Goal: Entertainment & Leisure: Consume media (video, audio)

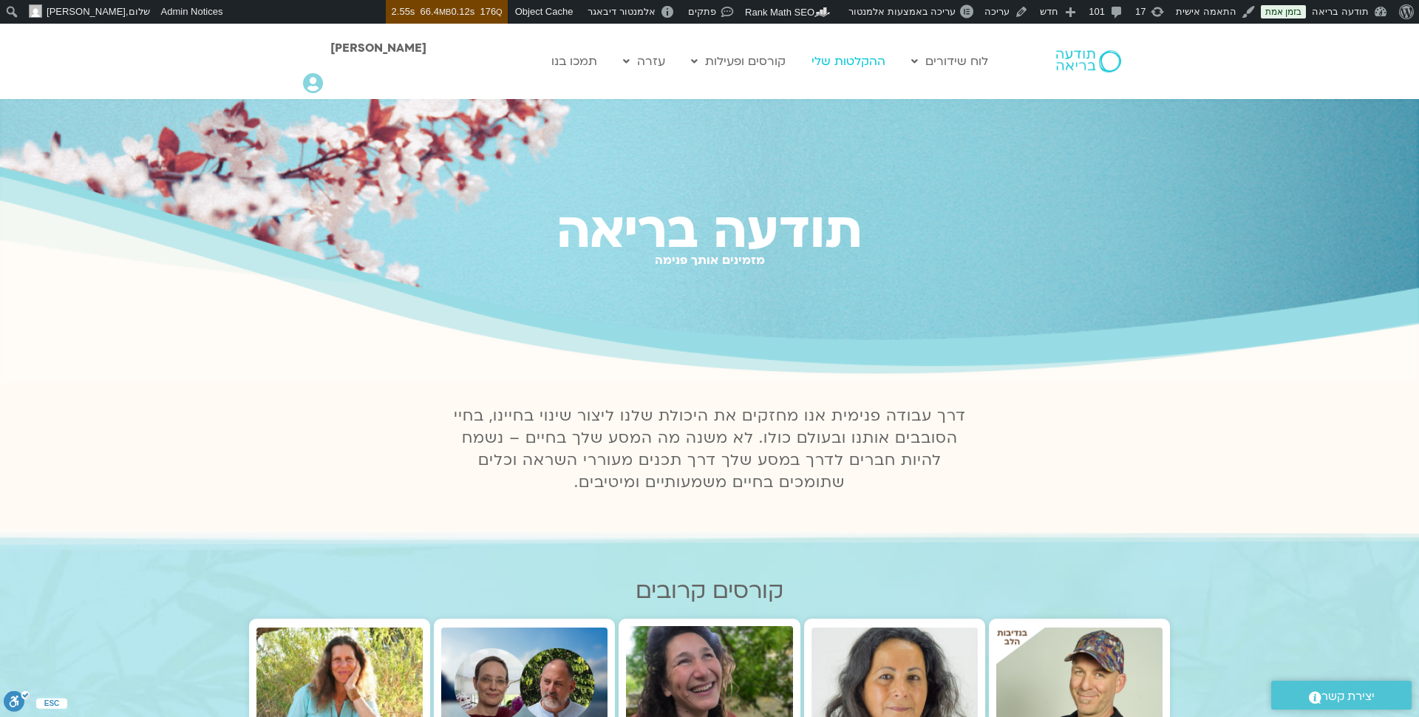
click at [854, 66] on link "ההקלטות שלי" at bounding box center [848, 61] width 89 height 28
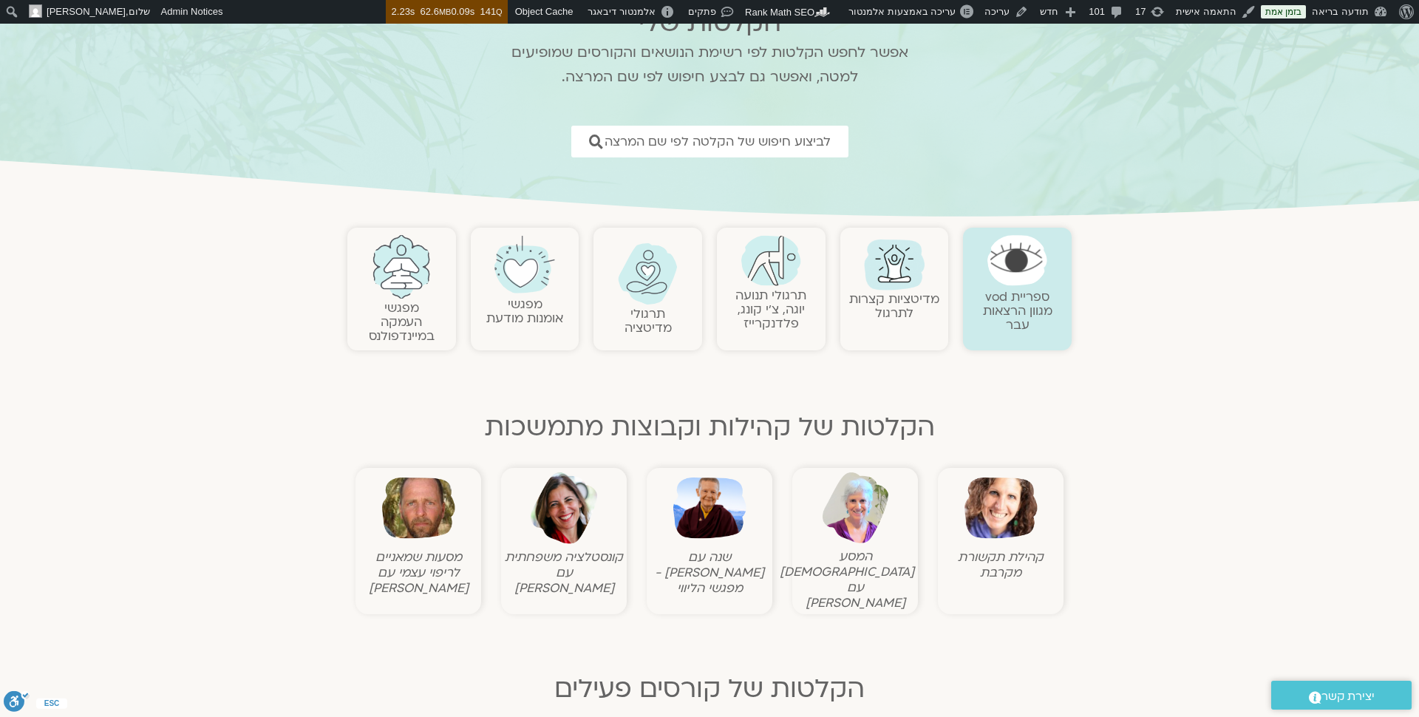
scroll to position [142, 0]
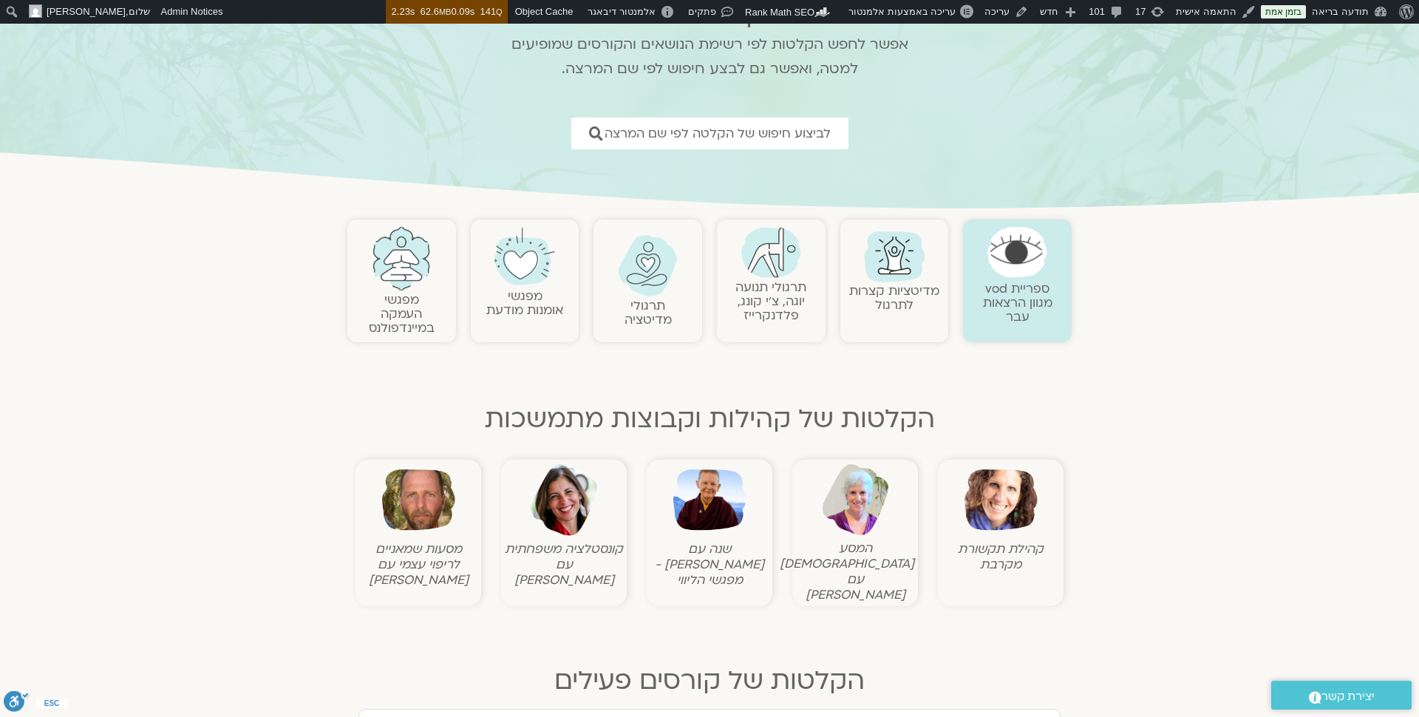
click at [787, 301] on link "תרגולי תנועה יוגה, צ׳י קונג, פלדנקרייז" at bounding box center [771, 301] width 71 height 45
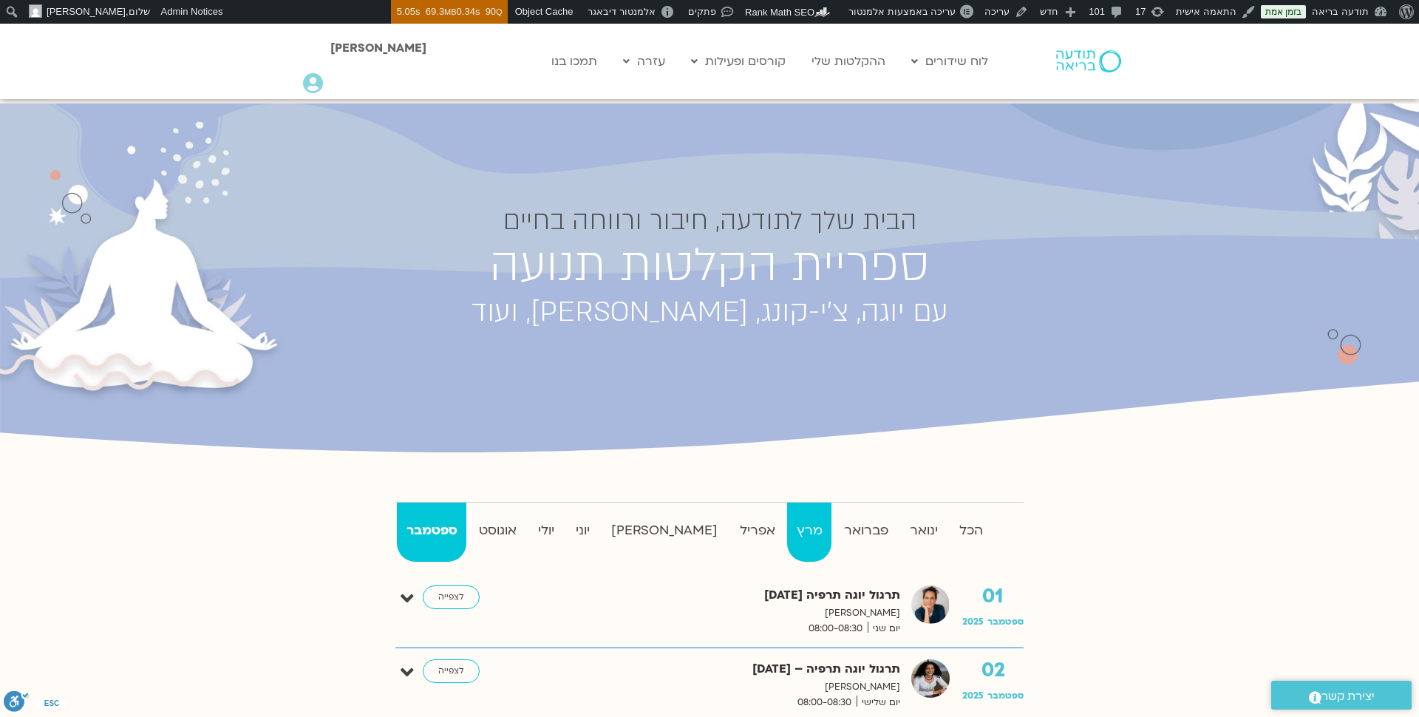
click at [787, 524] on strong "מרץ" at bounding box center [809, 531] width 44 height 22
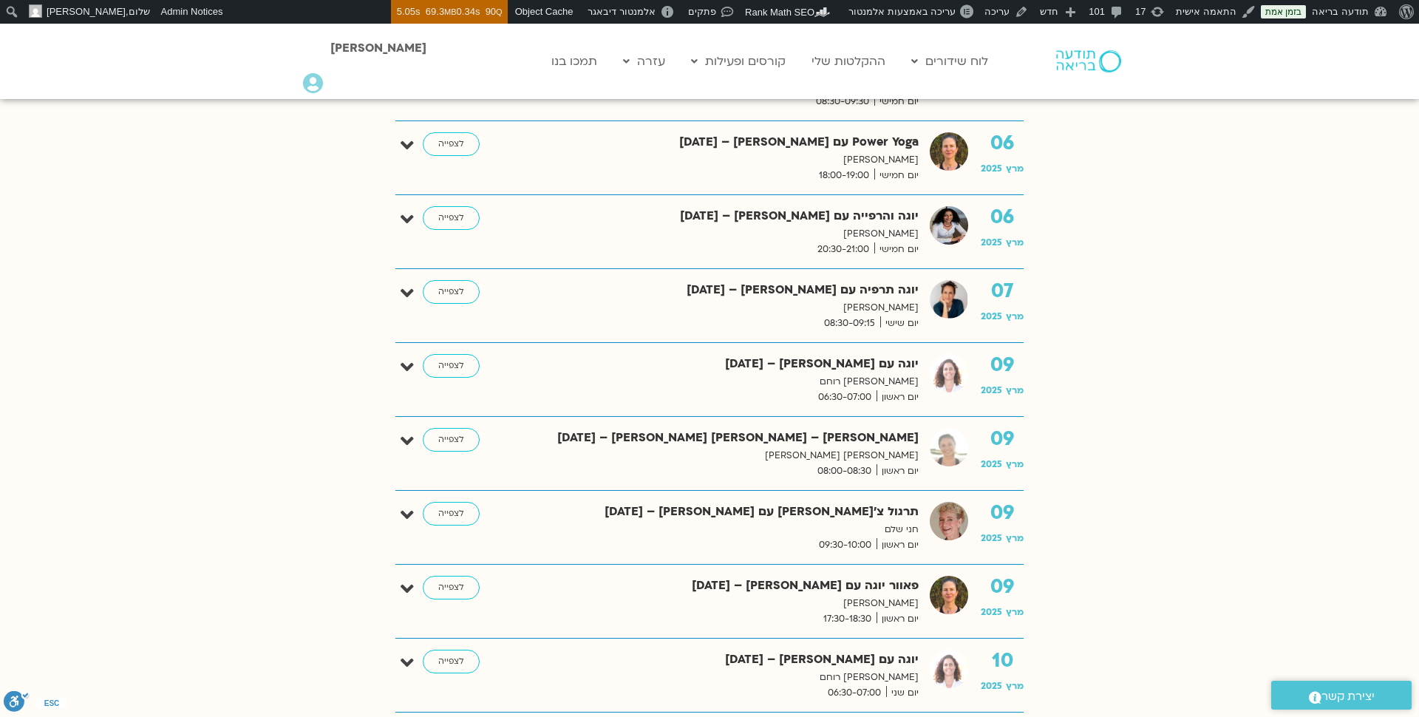
scroll to position [1368, 0]
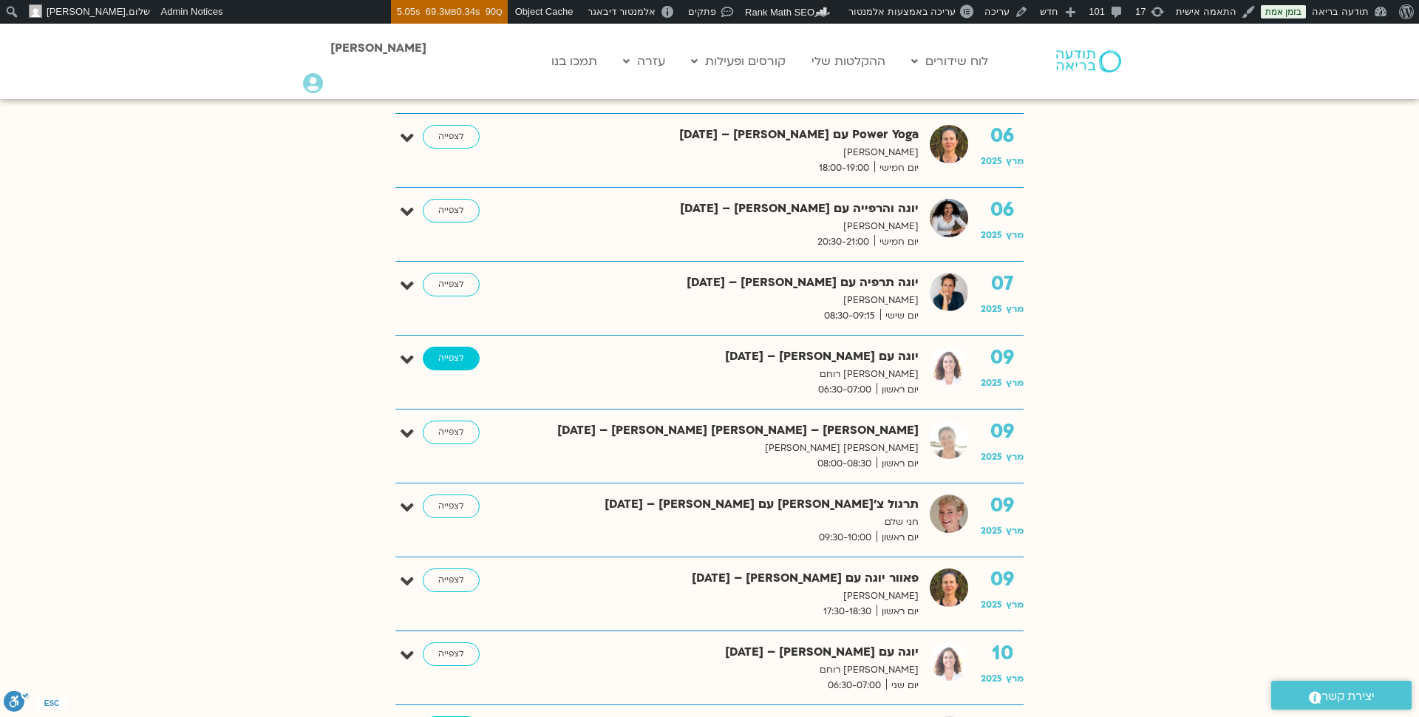
click at [451, 347] on link "לצפייה" at bounding box center [451, 359] width 57 height 24
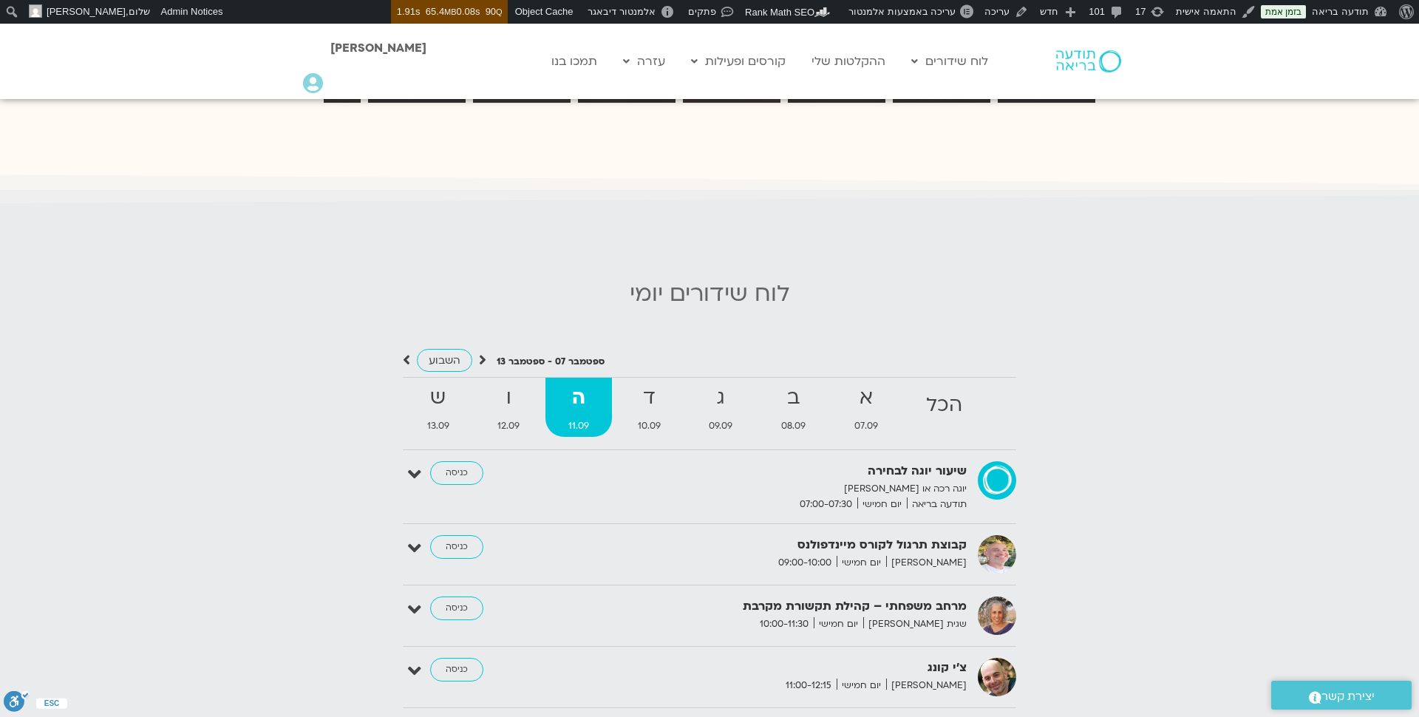
scroll to position [1366, 0]
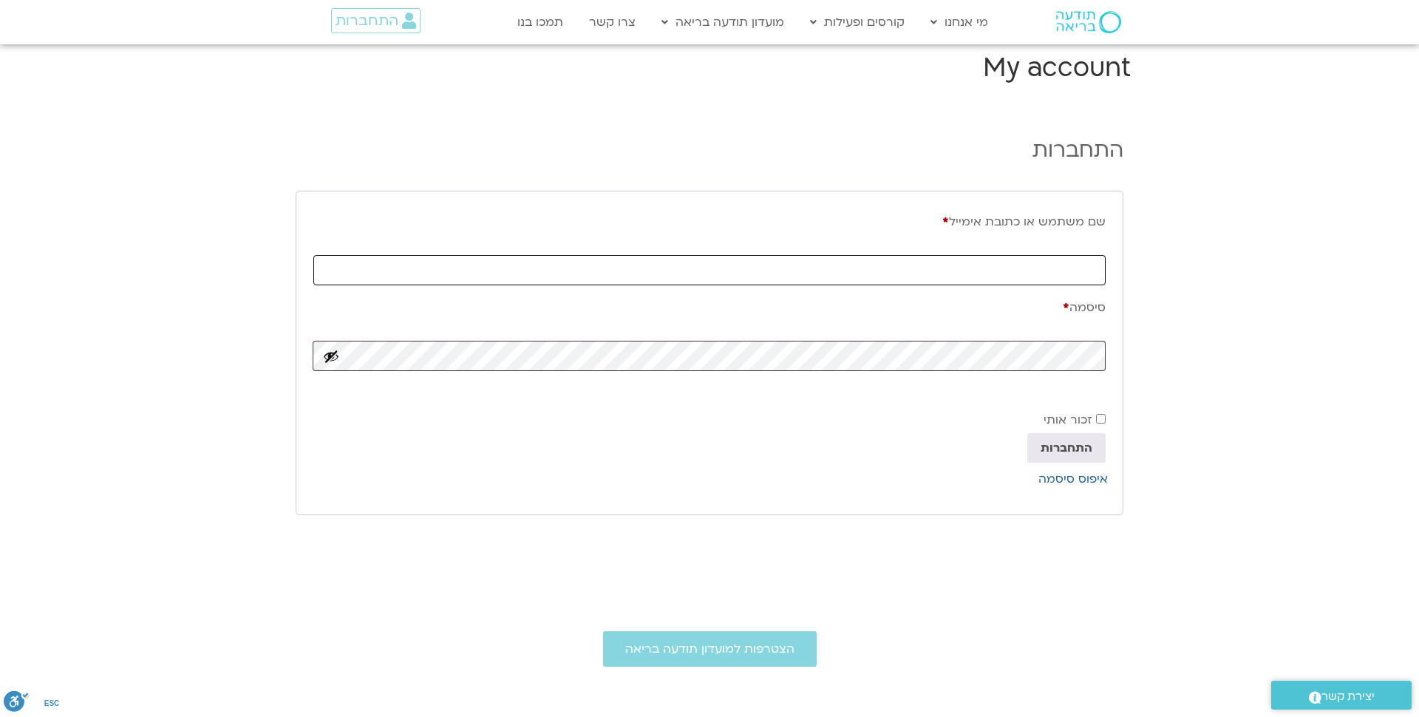
click at [951, 261] on input "שם משתמש או כתובת אימייל * חובה" at bounding box center [709, 270] width 792 height 30
type input "[EMAIL_ADDRESS][DOMAIN_NAME]"
click at [401, 21] on span "התחברות" at bounding box center [376, 21] width 81 height 16
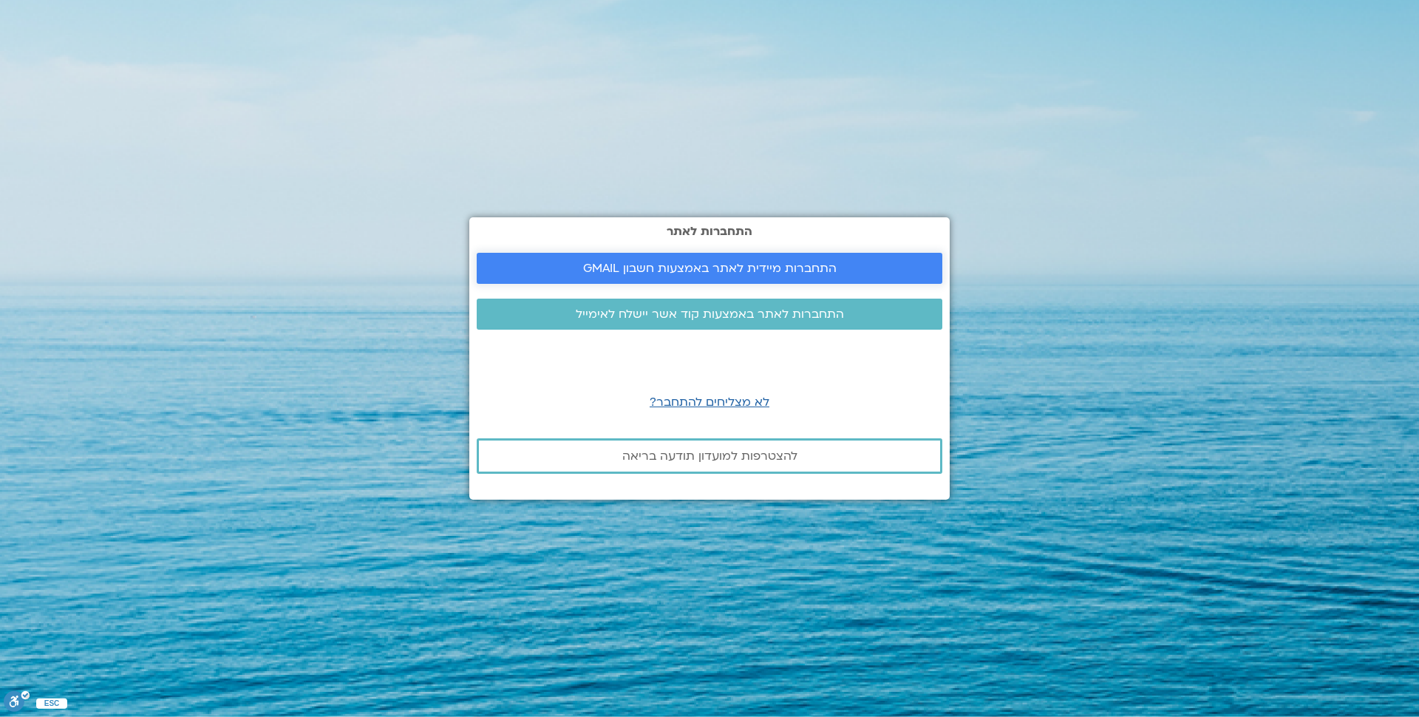
click at [700, 265] on span "התחברות מיידית לאתר באמצעות חשבון GMAIL" at bounding box center [710, 268] width 254 height 13
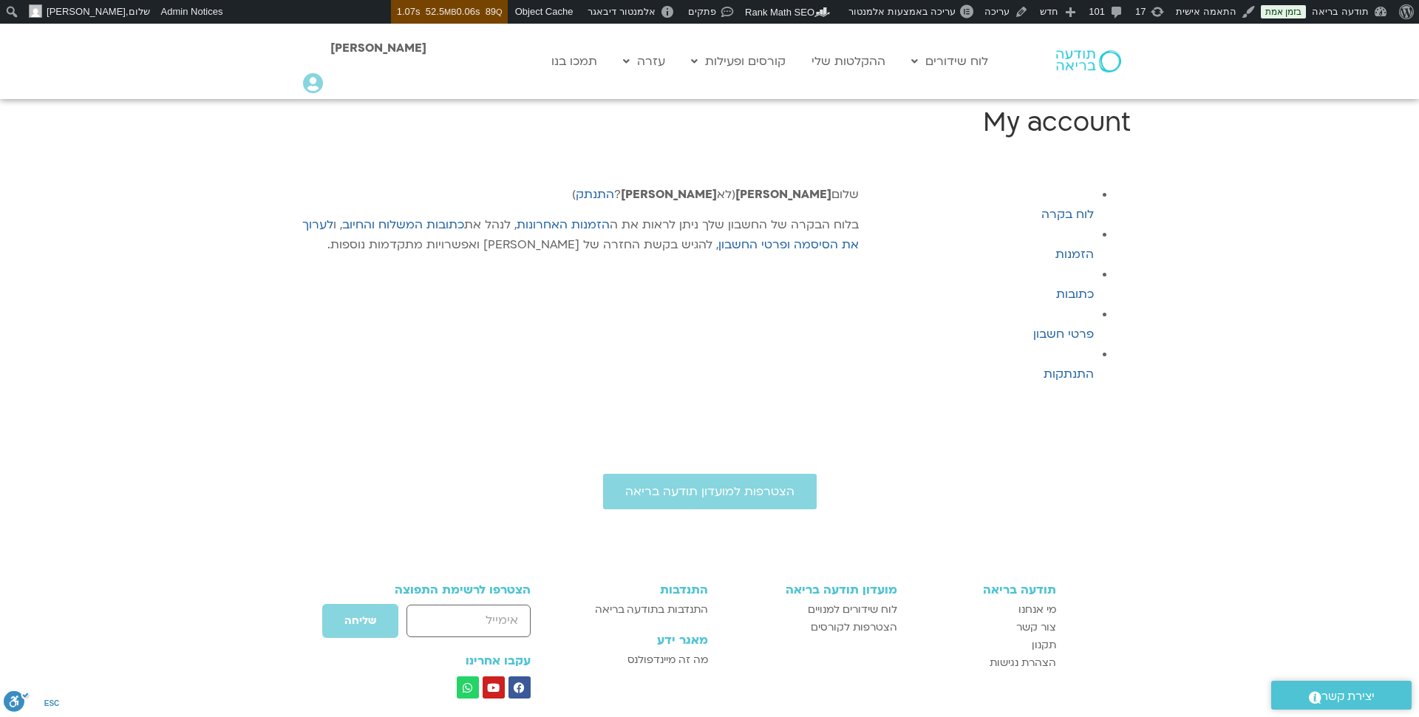
click at [1081, 50] on img at bounding box center [1088, 61] width 65 height 22
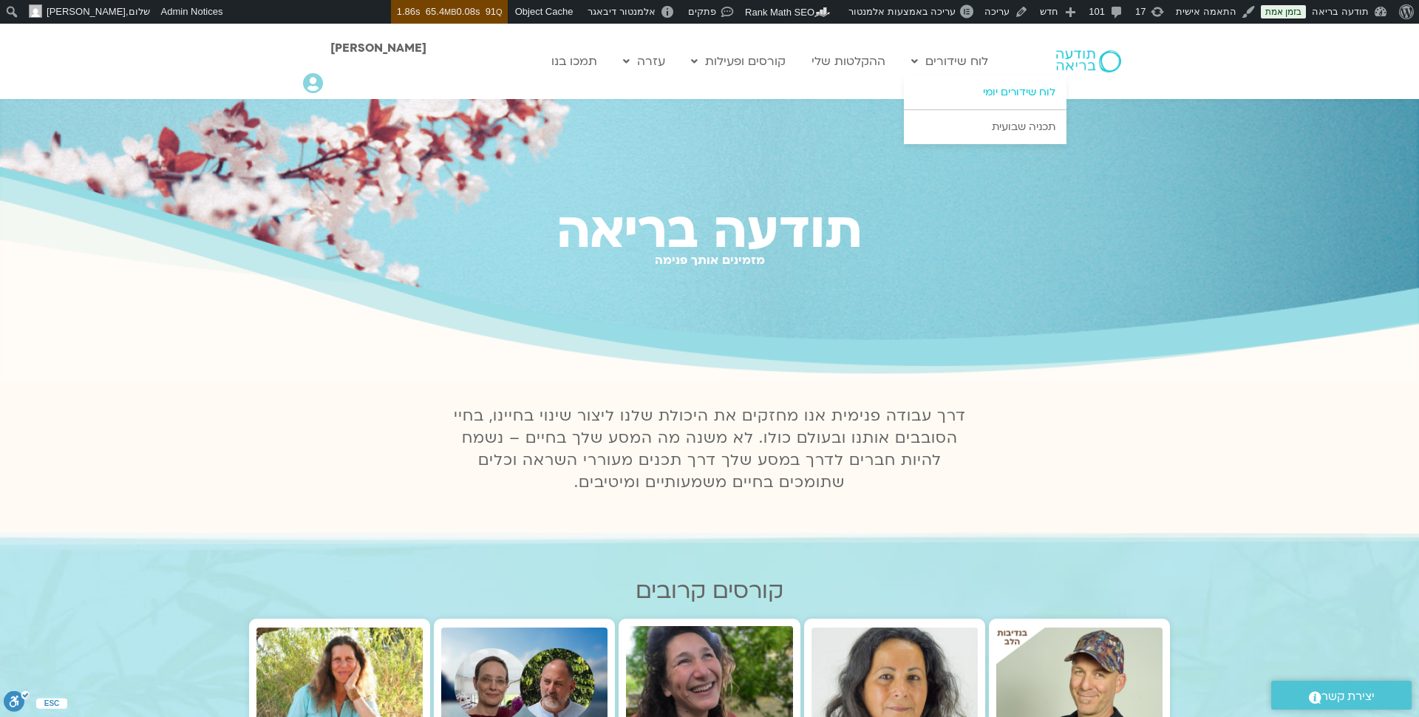
click at [1003, 85] on link "לוח שידורים יומי" at bounding box center [985, 92] width 163 height 34
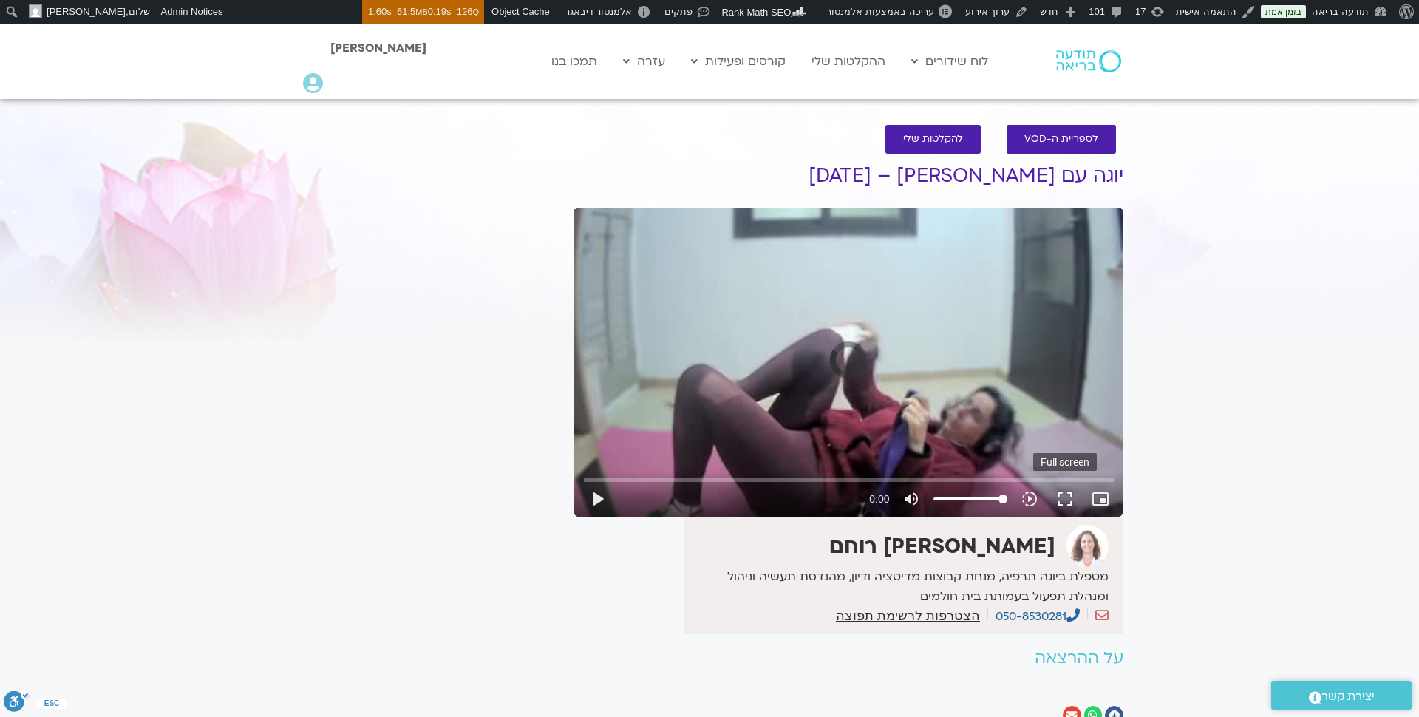
click at [1059, 506] on button "fullscreen" at bounding box center [1064, 498] width 35 height 35
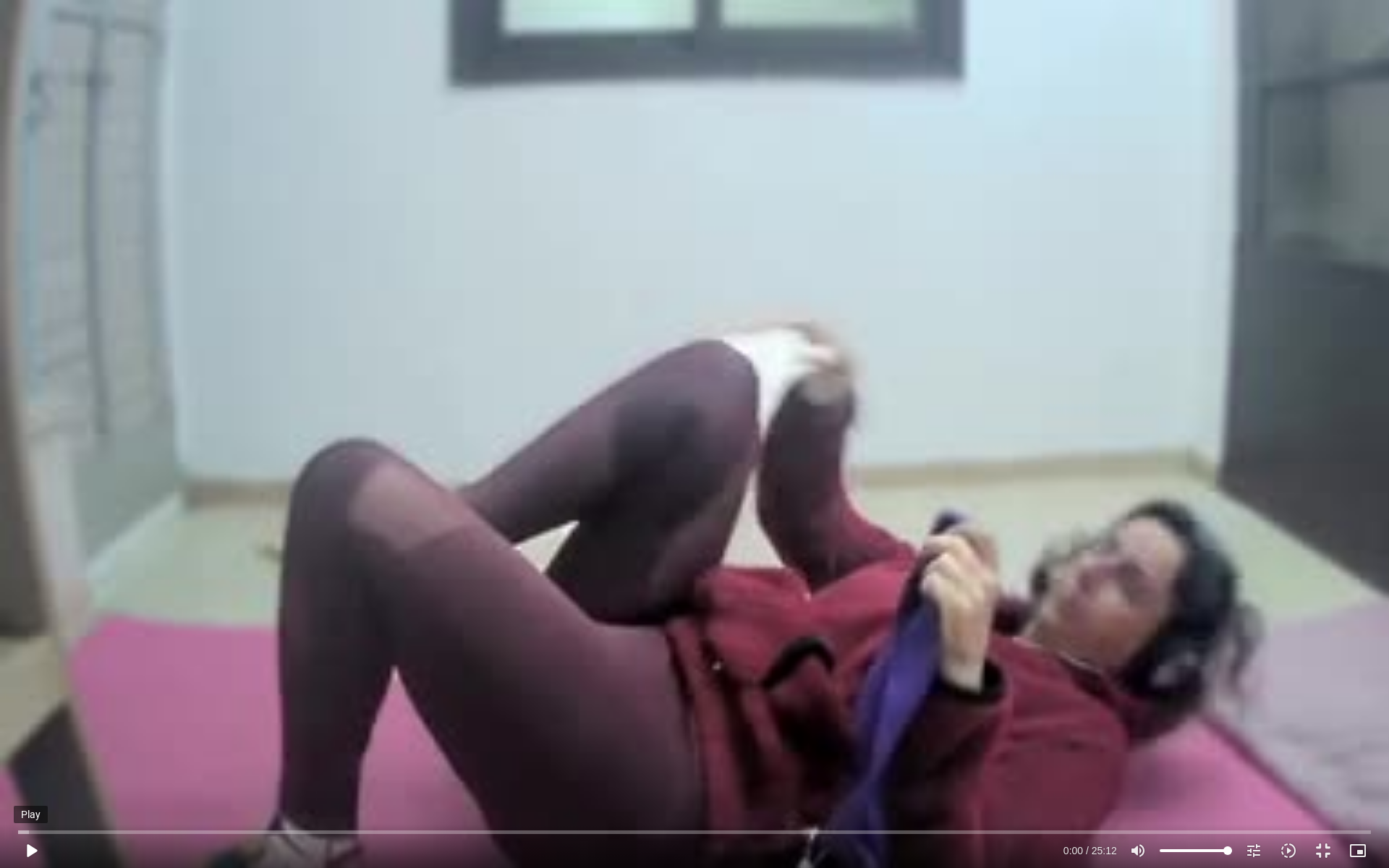
click at [30, 701] on button "play_arrow" at bounding box center [30, 850] width 34 height 34
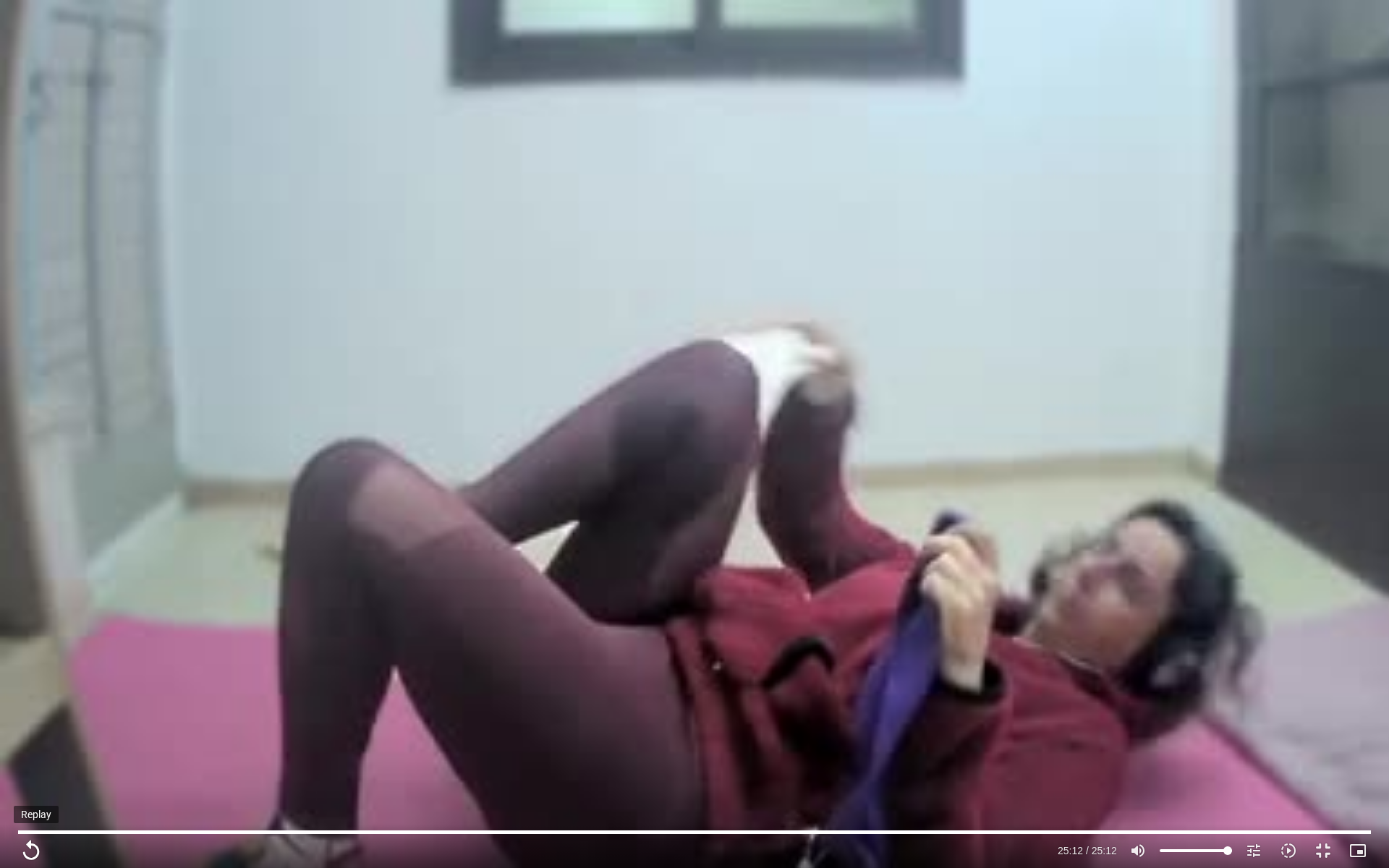
type input "1512.24"
